Goal: Information Seeking & Learning: Find specific page/section

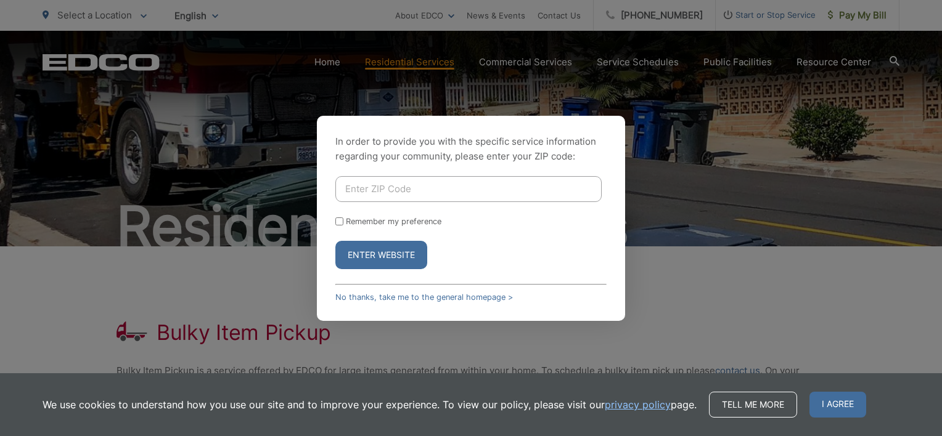
click at [444, 187] on input "Enter ZIP Code" at bounding box center [468, 189] width 266 height 26
type input "90712"
click at [340, 258] on button "Enter Website" at bounding box center [381, 255] width 92 height 28
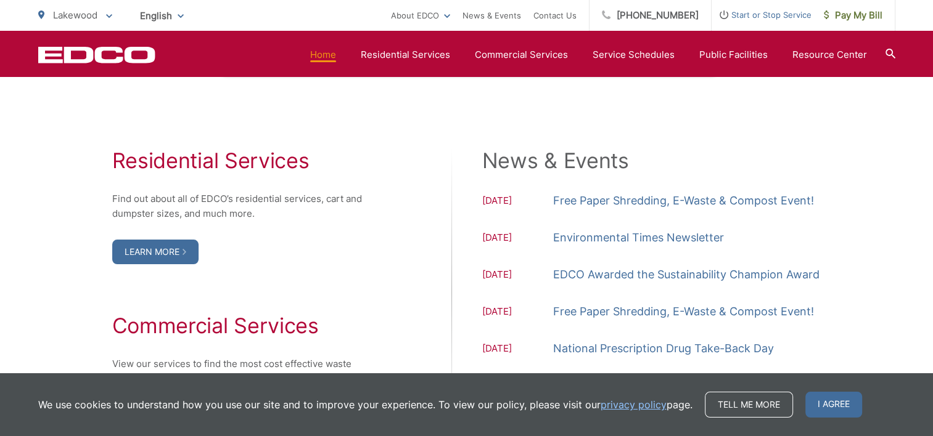
scroll to position [1233, 0]
drag, startPoint x: 830, startPoint y: 402, endPoint x: 822, endPoint y: 375, distance: 28.5
click at [830, 402] on span "I agree" at bounding box center [833, 405] width 57 height 26
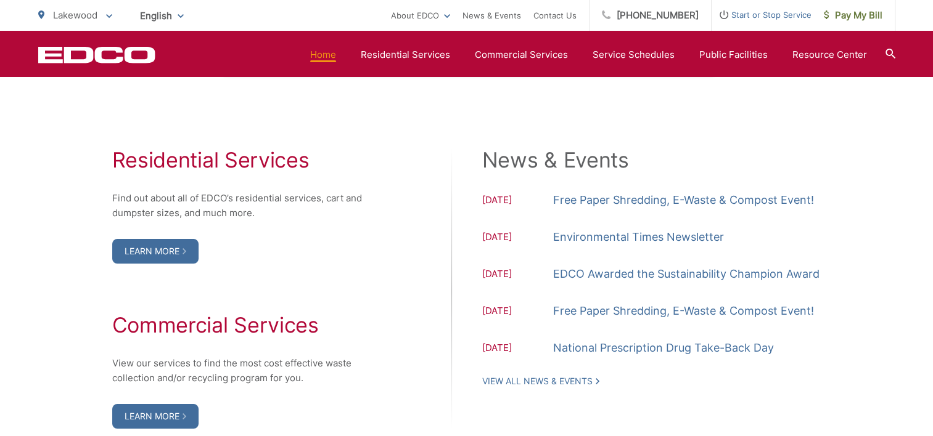
scroll to position [1295, 0]
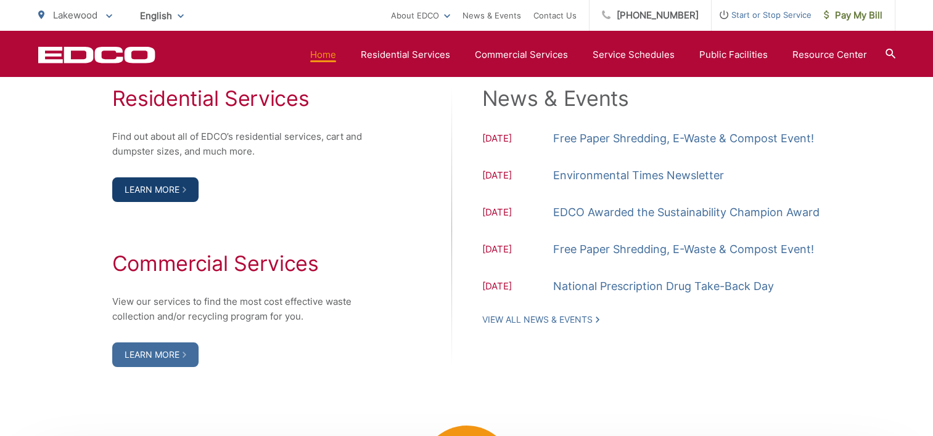
click at [168, 190] on link "Learn More" at bounding box center [155, 190] width 86 height 25
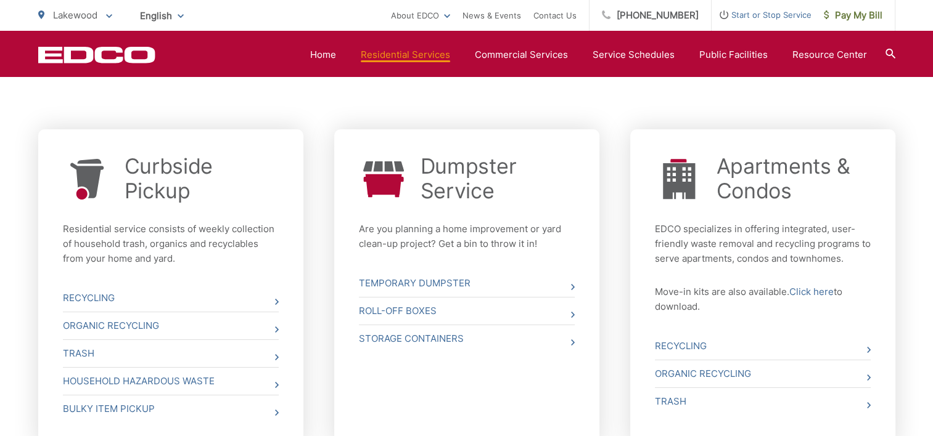
scroll to position [493, 0]
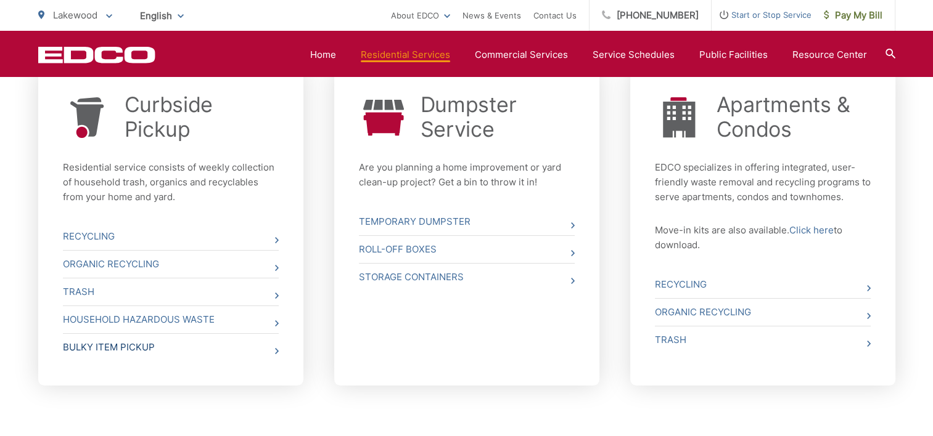
click at [150, 353] on link "Bulky Item Pickup" at bounding box center [171, 347] width 216 height 27
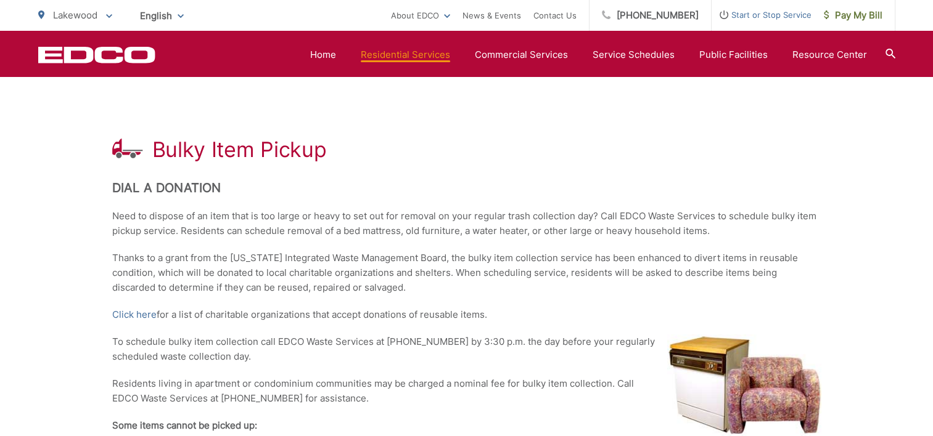
scroll to position [123, 0]
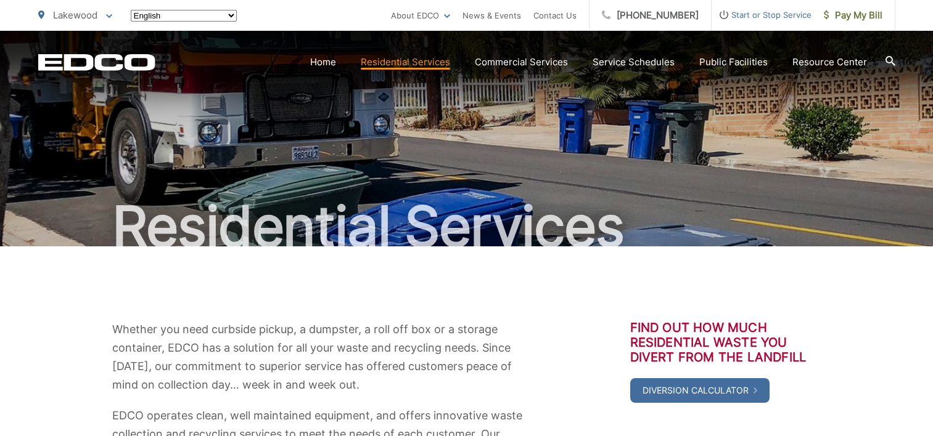
scroll to position [493, 0]
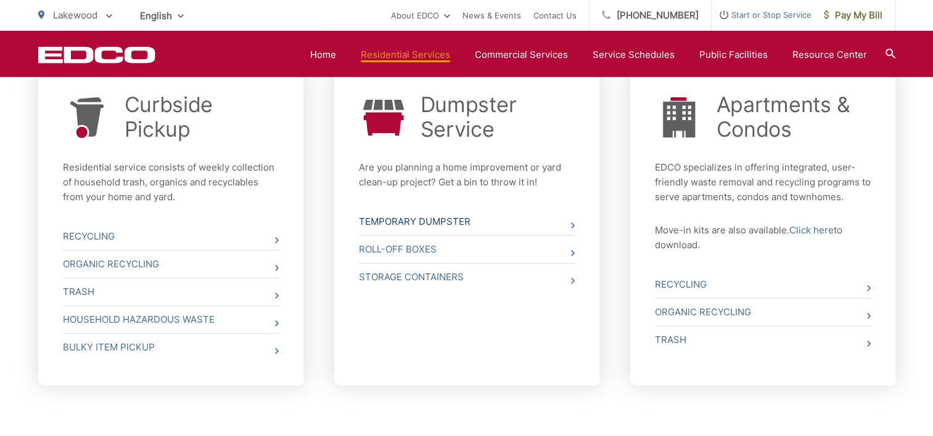
click at [435, 220] on link "Temporary Dumpster" at bounding box center [467, 221] width 216 height 27
click at [91, 354] on link "Bulky Item Pickup" at bounding box center [171, 347] width 216 height 27
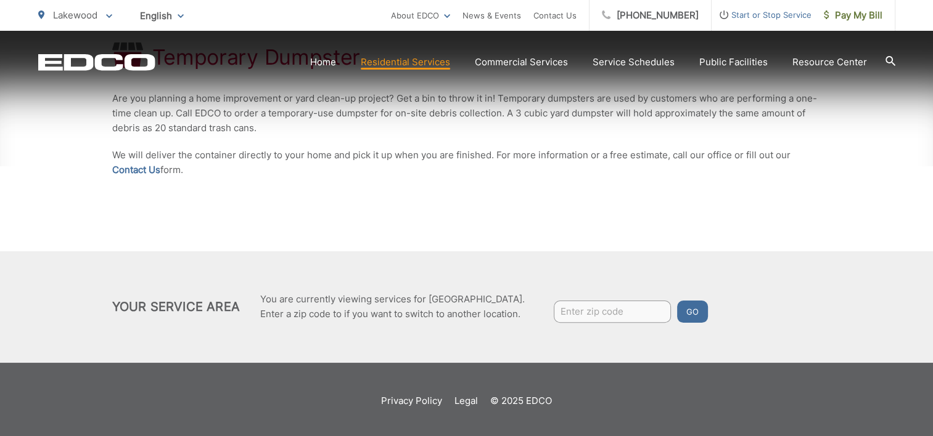
scroll to position [281, 0]
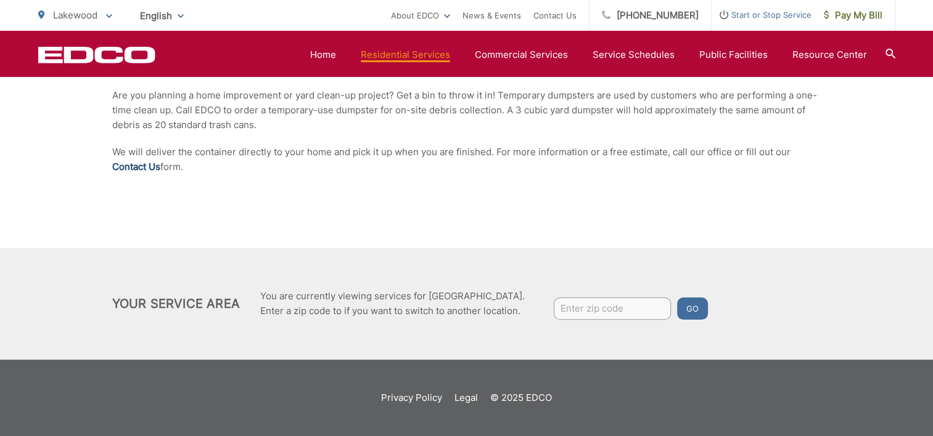
click at [121, 165] on link "Contact Us" at bounding box center [136, 167] width 48 height 15
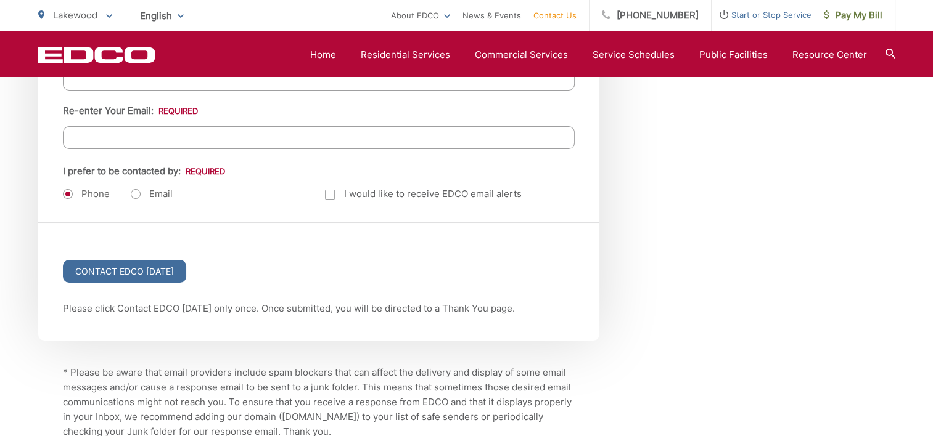
scroll to position [1356, 0]
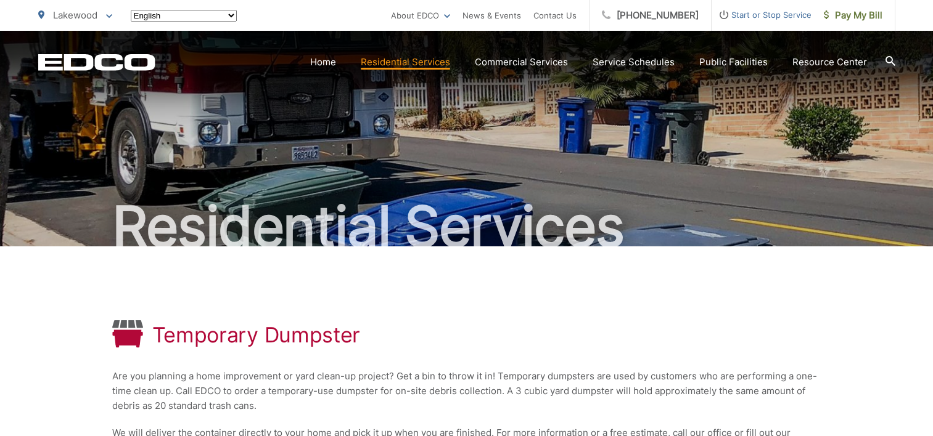
scroll to position [281, 0]
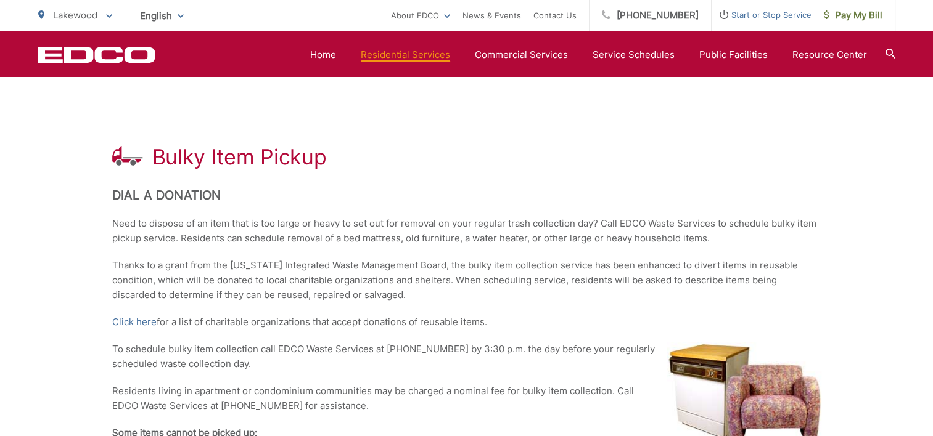
scroll to position [123, 0]
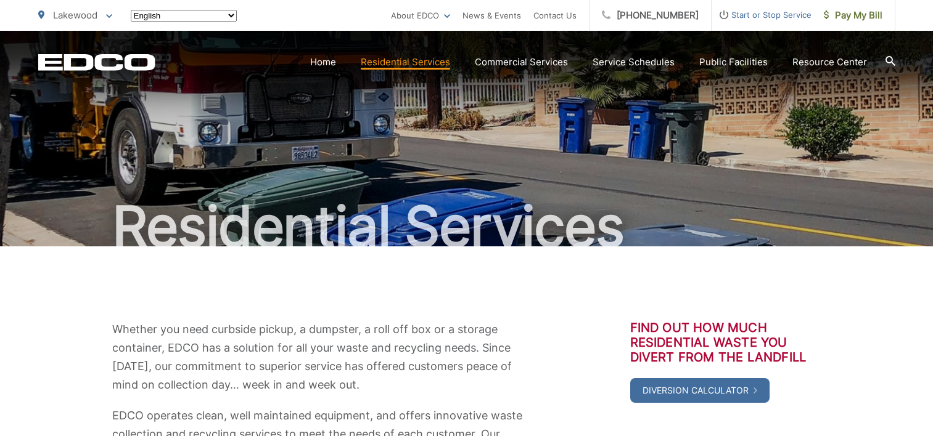
scroll to position [493, 0]
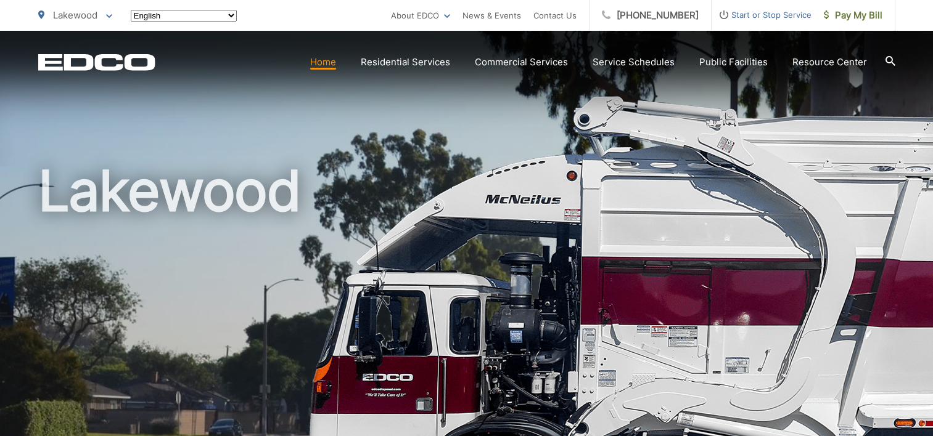
scroll to position [1295, 0]
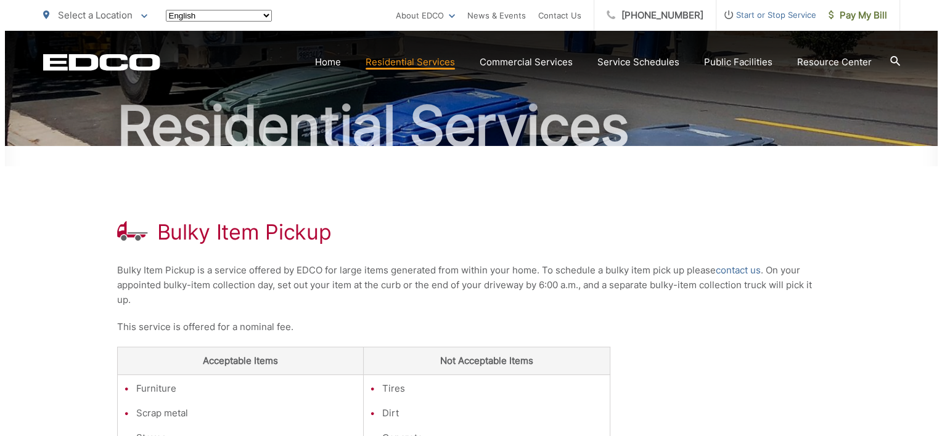
scroll to position [123, 0]
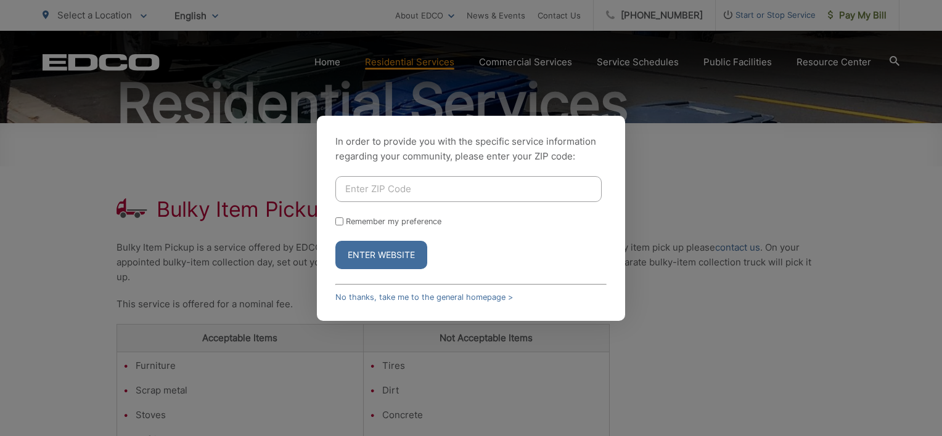
click at [250, 217] on div "In order to provide you with the specific service information regarding your co…" at bounding box center [471, 218] width 942 height 436
click at [382, 192] on input "Enter ZIP Code" at bounding box center [468, 189] width 266 height 26
type input "90712"
click at [396, 146] on p "In order to provide you with the specific service information regarding your co…" at bounding box center [470, 149] width 271 height 30
click at [375, 257] on button "Enter Website" at bounding box center [381, 255] width 92 height 28
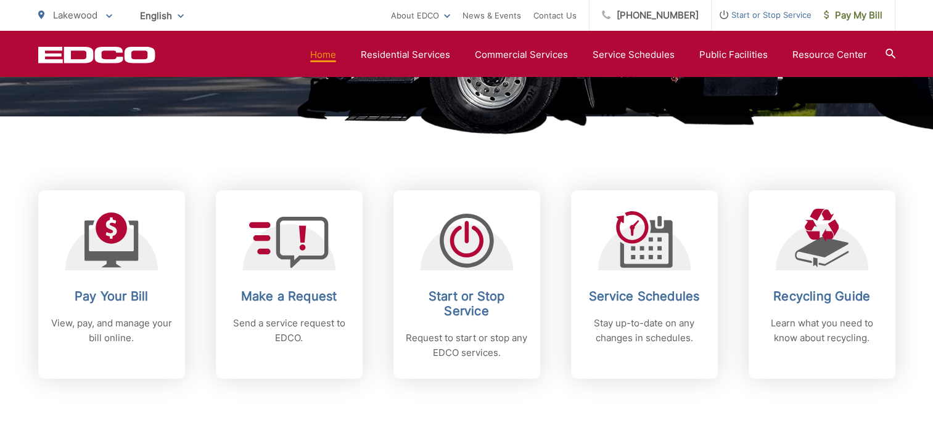
scroll to position [616, 0]
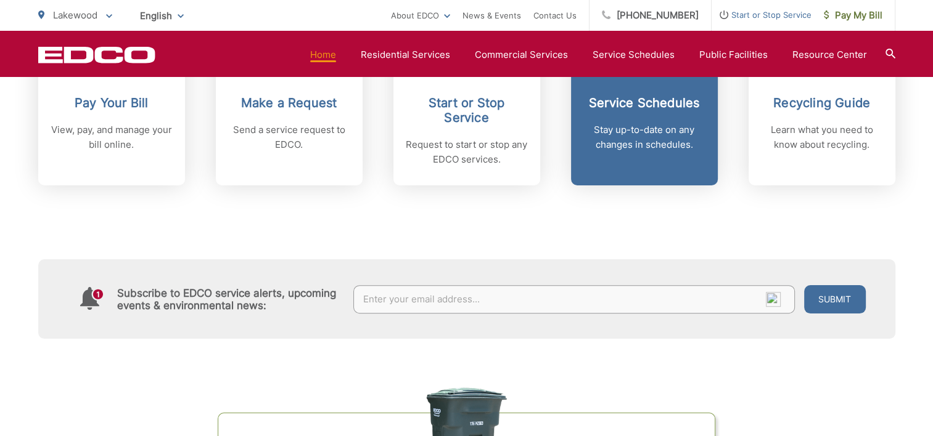
click at [634, 100] on h2 "Service Schedules" at bounding box center [644, 103] width 122 height 15
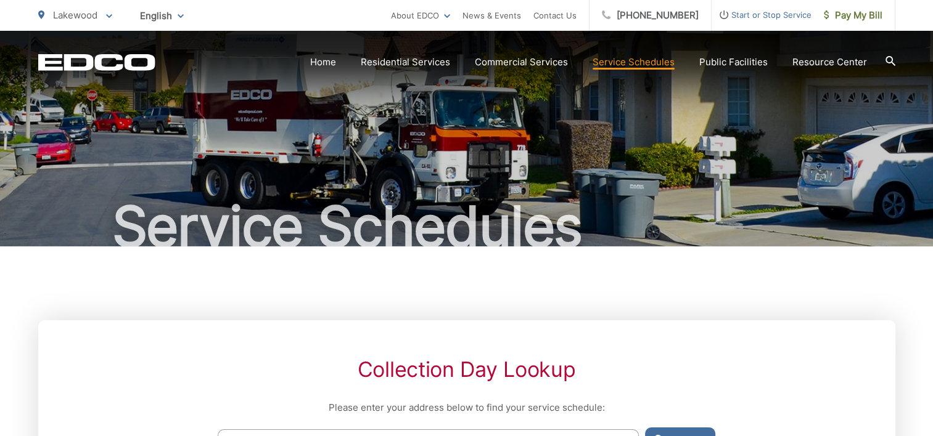
scroll to position [247, 0]
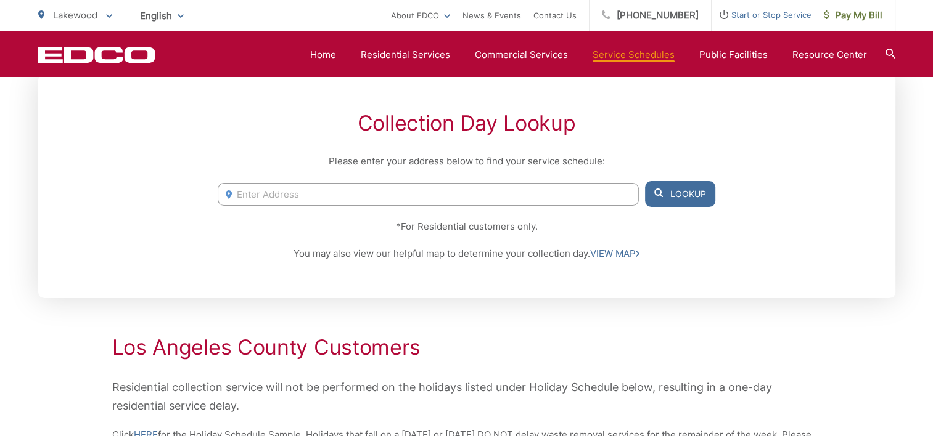
click at [348, 184] on input "Enter Address" at bounding box center [428, 194] width 420 height 23
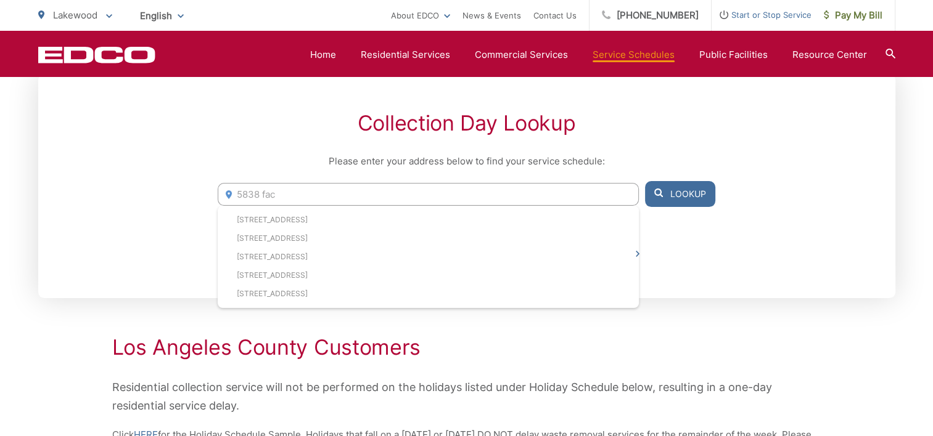
click at [365, 220] on li "5838 Faculty Ave, Lakewood, CA, 90712" at bounding box center [428, 220] width 420 height 18
type input "5838 Faculty Ave, Lakewood, CA, 90712"
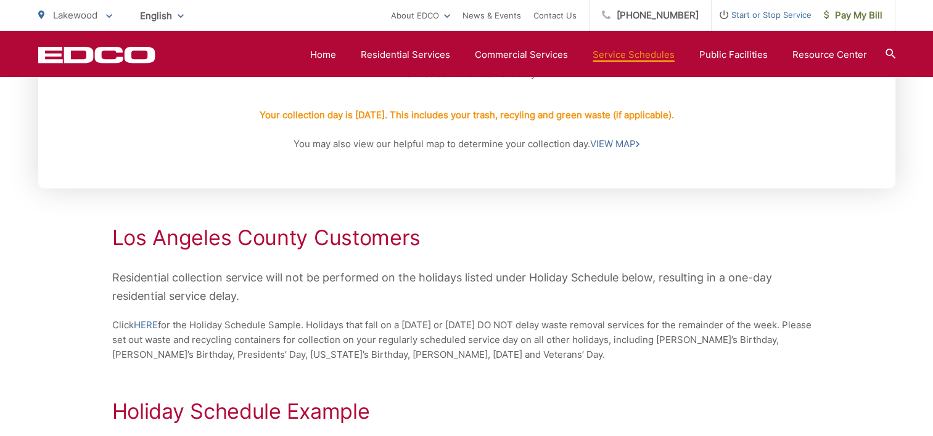
scroll to position [393, 0]
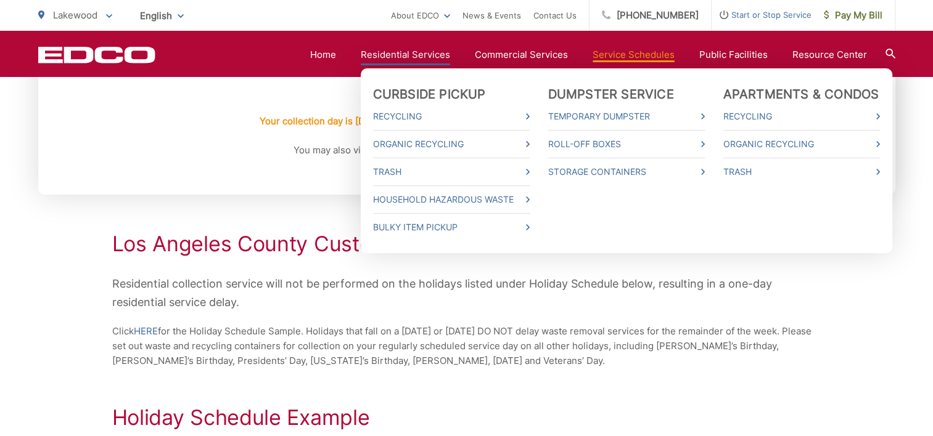
click at [444, 57] on link "Residential Services" at bounding box center [405, 54] width 89 height 15
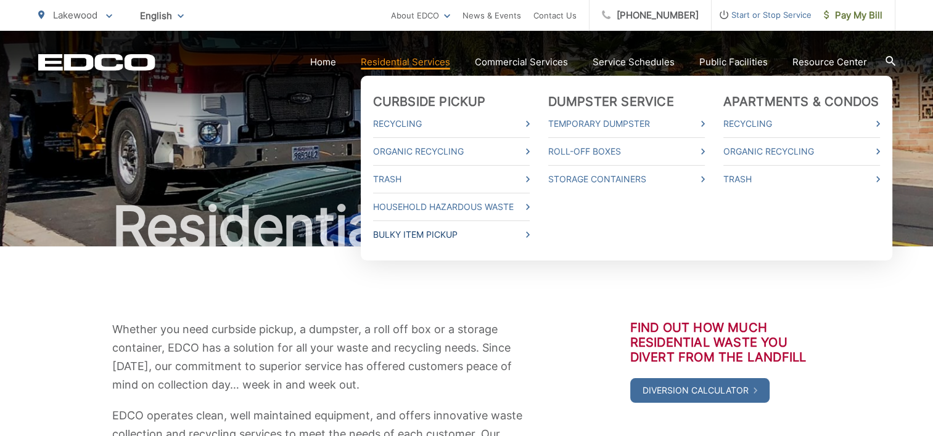
click at [425, 236] on link "Bulky Item Pickup" at bounding box center [451, 234] width 157 height 15
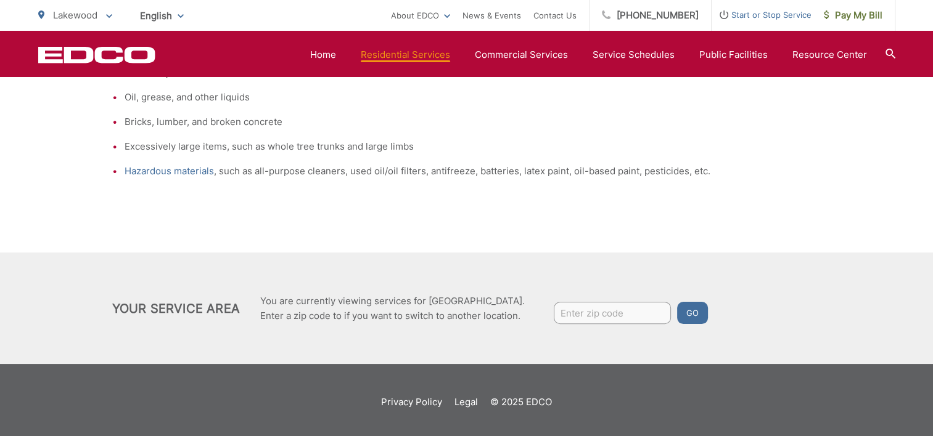
scroll to position [592, 0]
